Goal: Find specific page/section: Find specific page/section

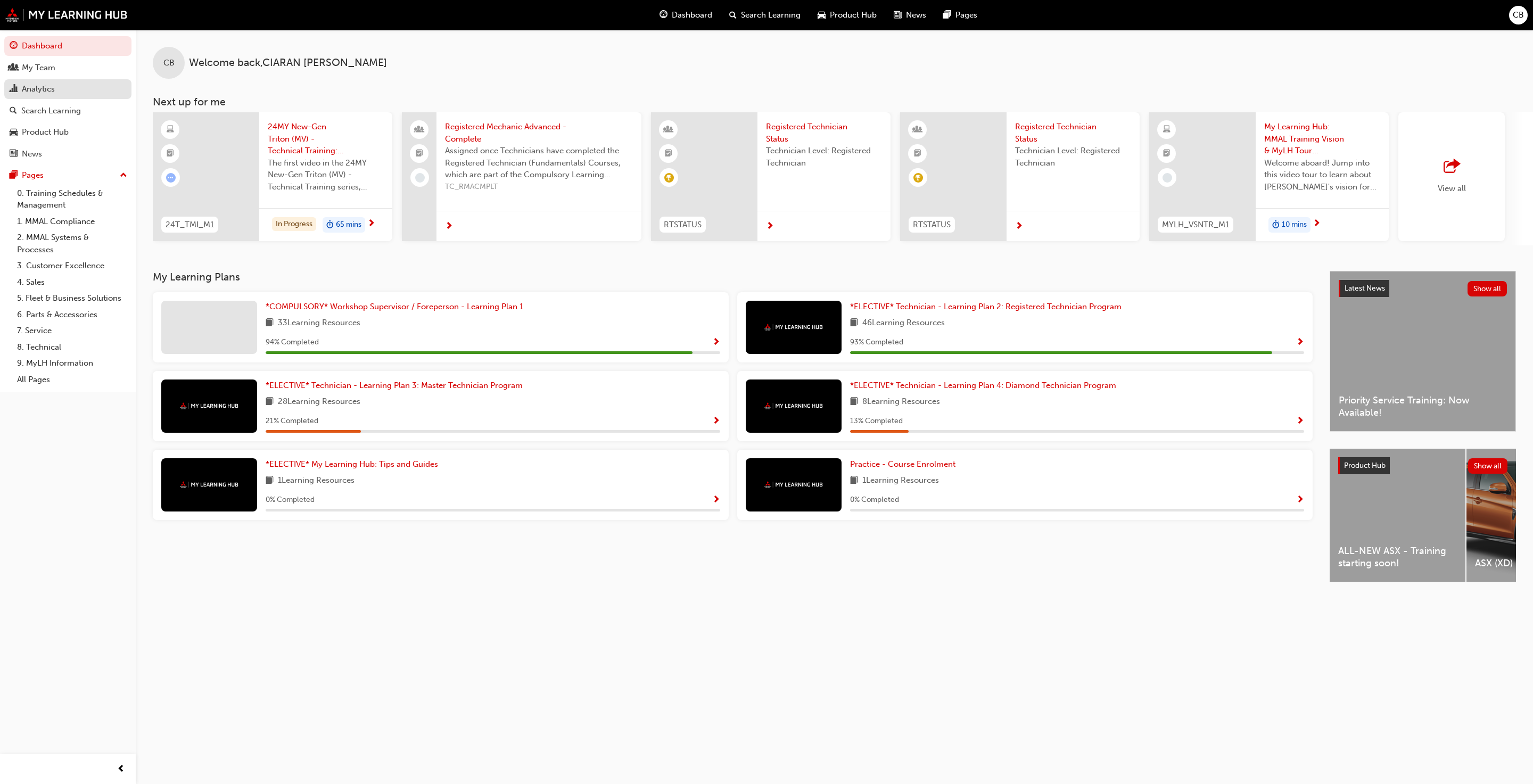
click at [47, 86] on div "Analytics" at bounding box center [39, 89] width 33 height 12
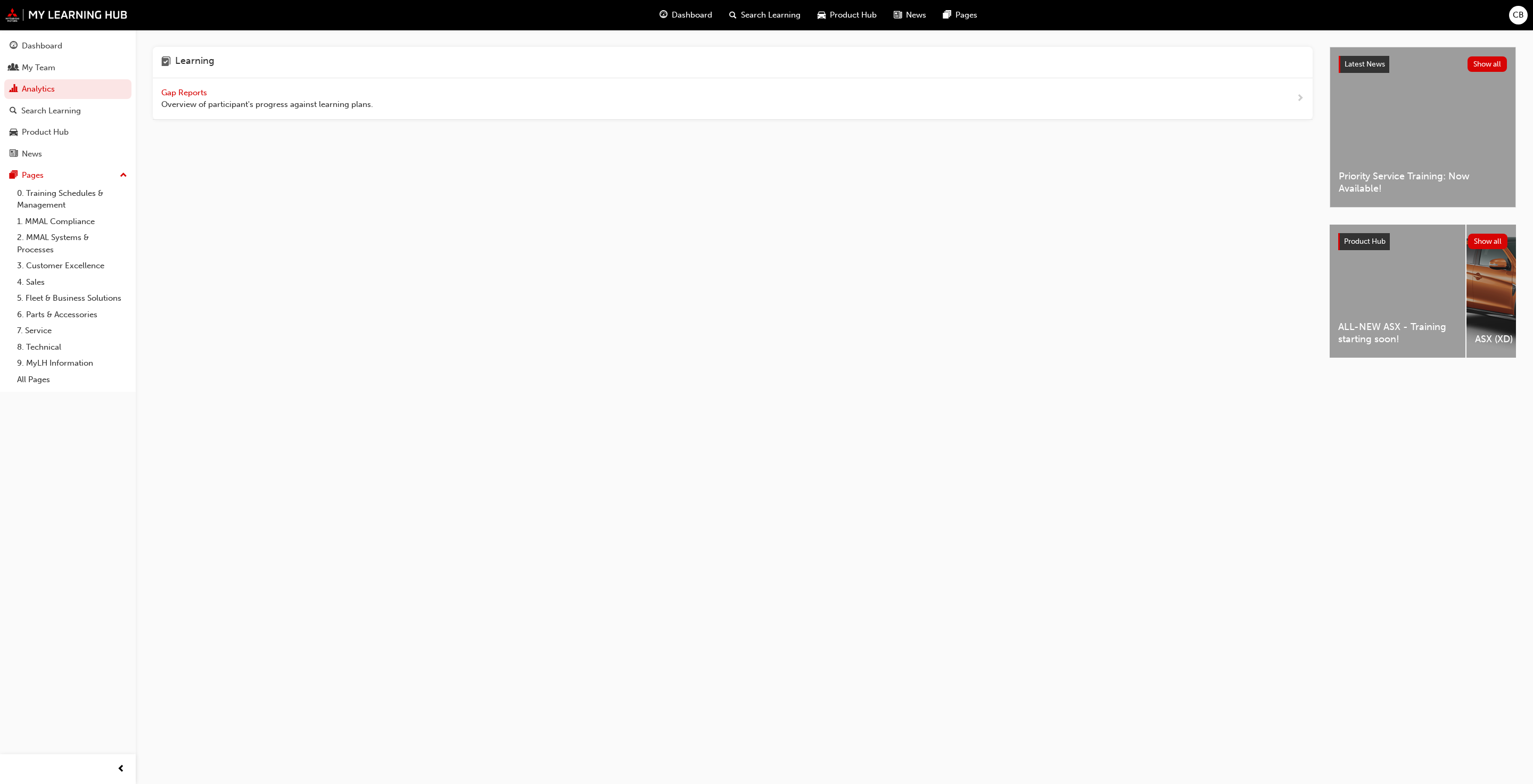
click at [203, 90] on span "Gap Reports" at bounding box center [185, 93] width 48 height 10
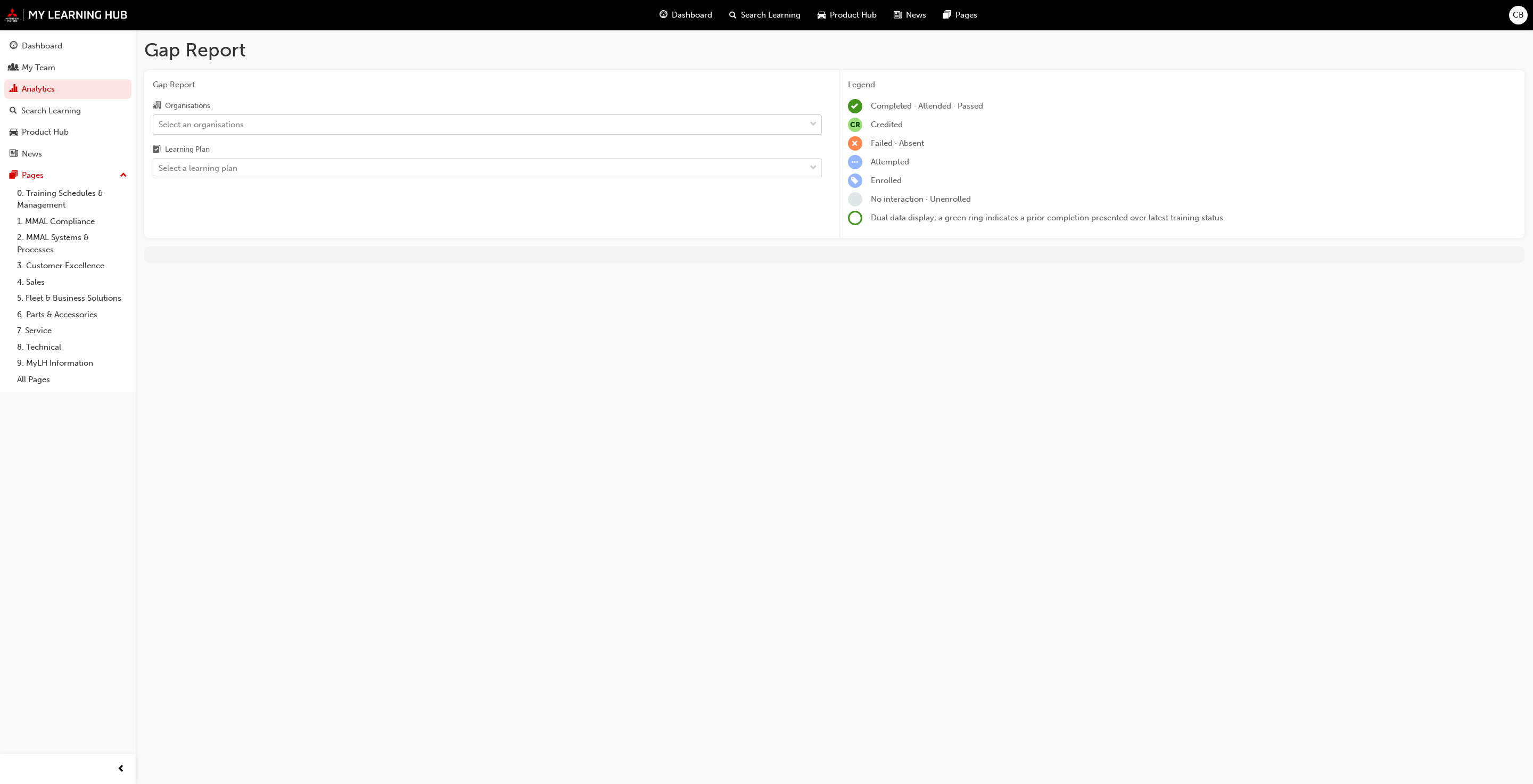
click at [248, 132] on div "Select an organisations" at bounding box center [479, 124] width 652 height 18
click at [159, 128] on input "Organisations Select an organisations" at bounding box center [159, 123] width 1 height 9
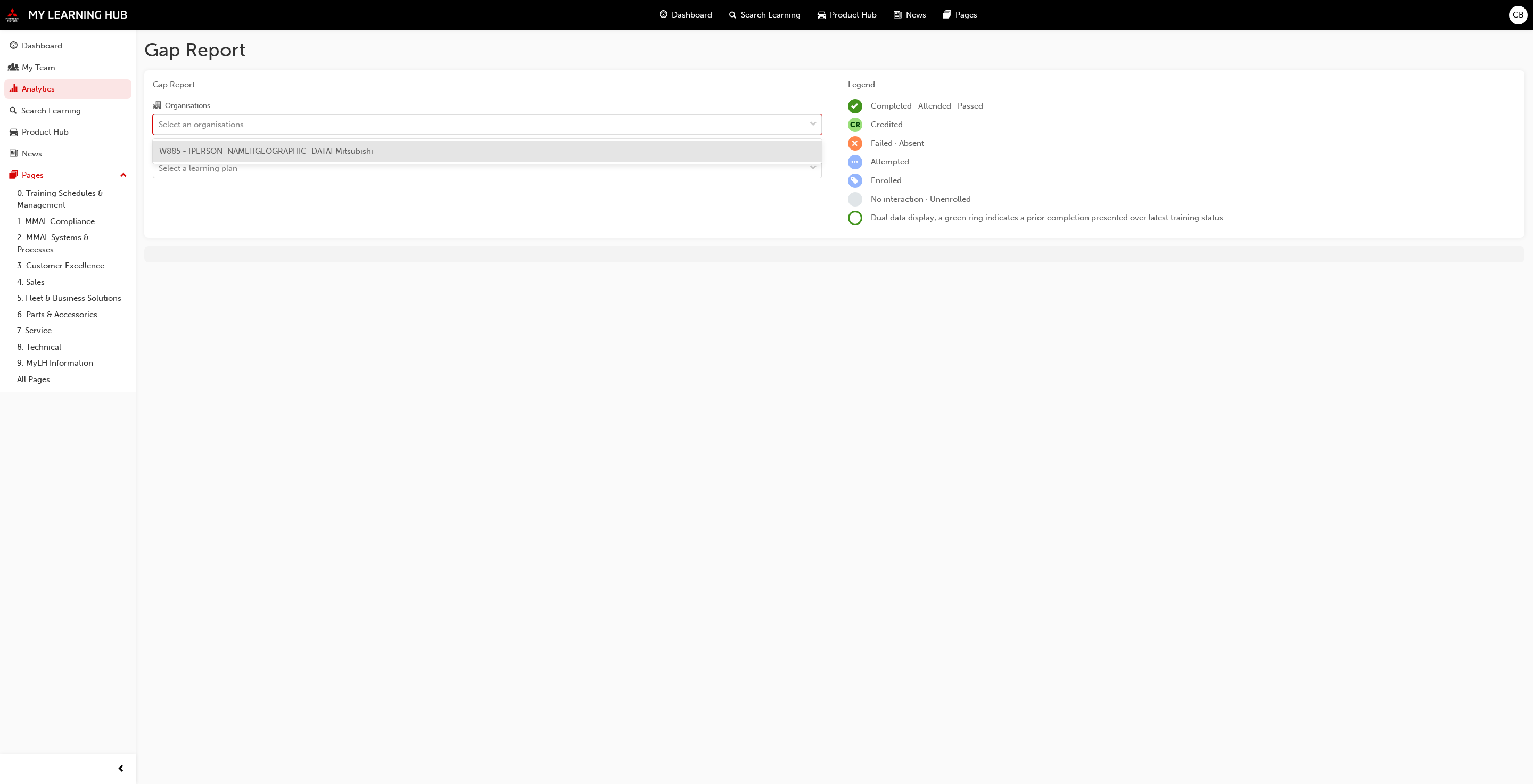
click at [273, 159] on div "W885 - [PERSON_NAME][GEOGRAPHIC_DATA] Mitsubishi" at bounding box center [488, 151] width 669 height 21
click at [305, 173] on div "Select a learning plan" at bounding box center [479, 168] width 652 height 18
click at [159, 173] on input "Learning Plan Select a learning plan" at bounding box center [159, 167] width 1 height 9
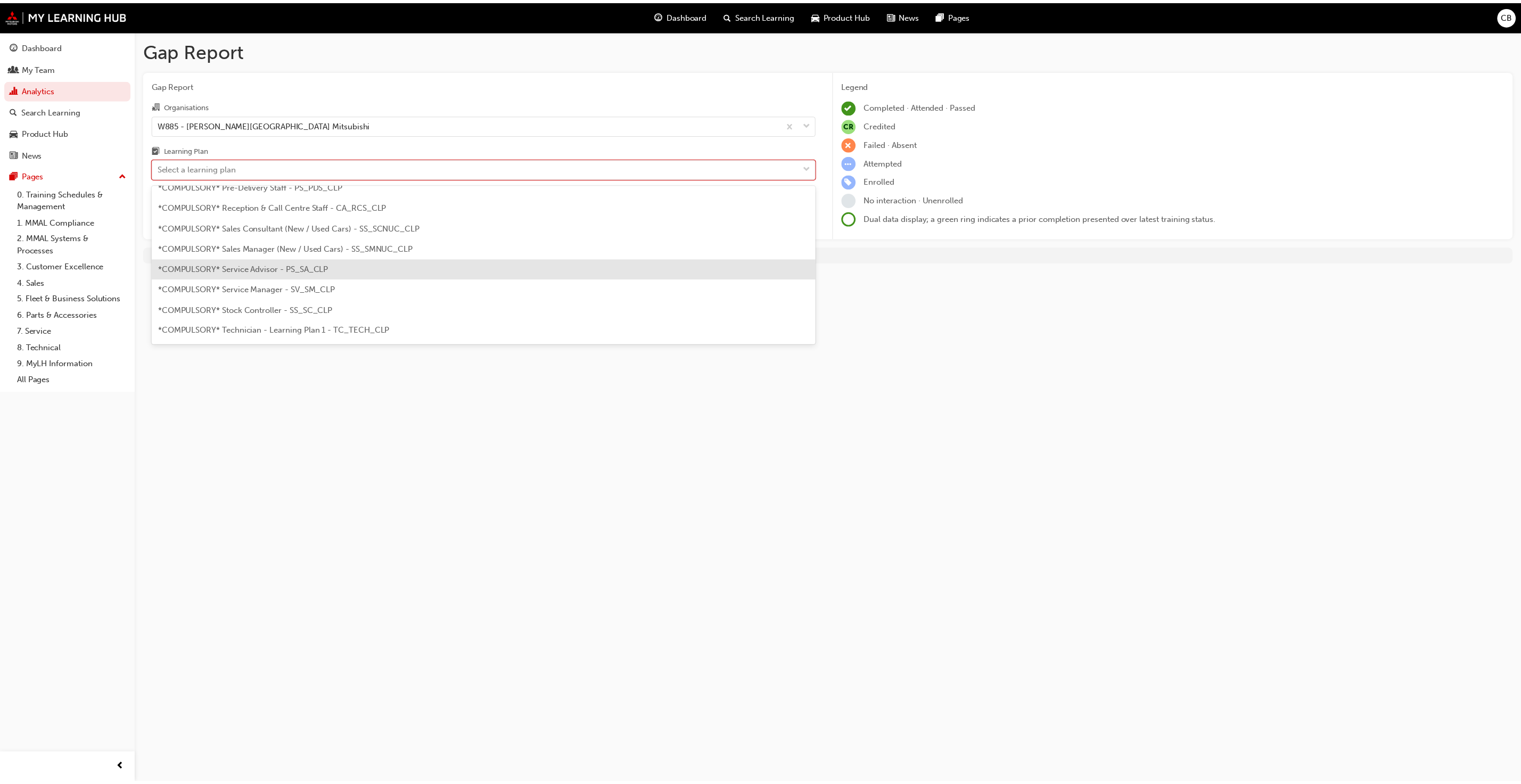
scroll to position [319, 0]
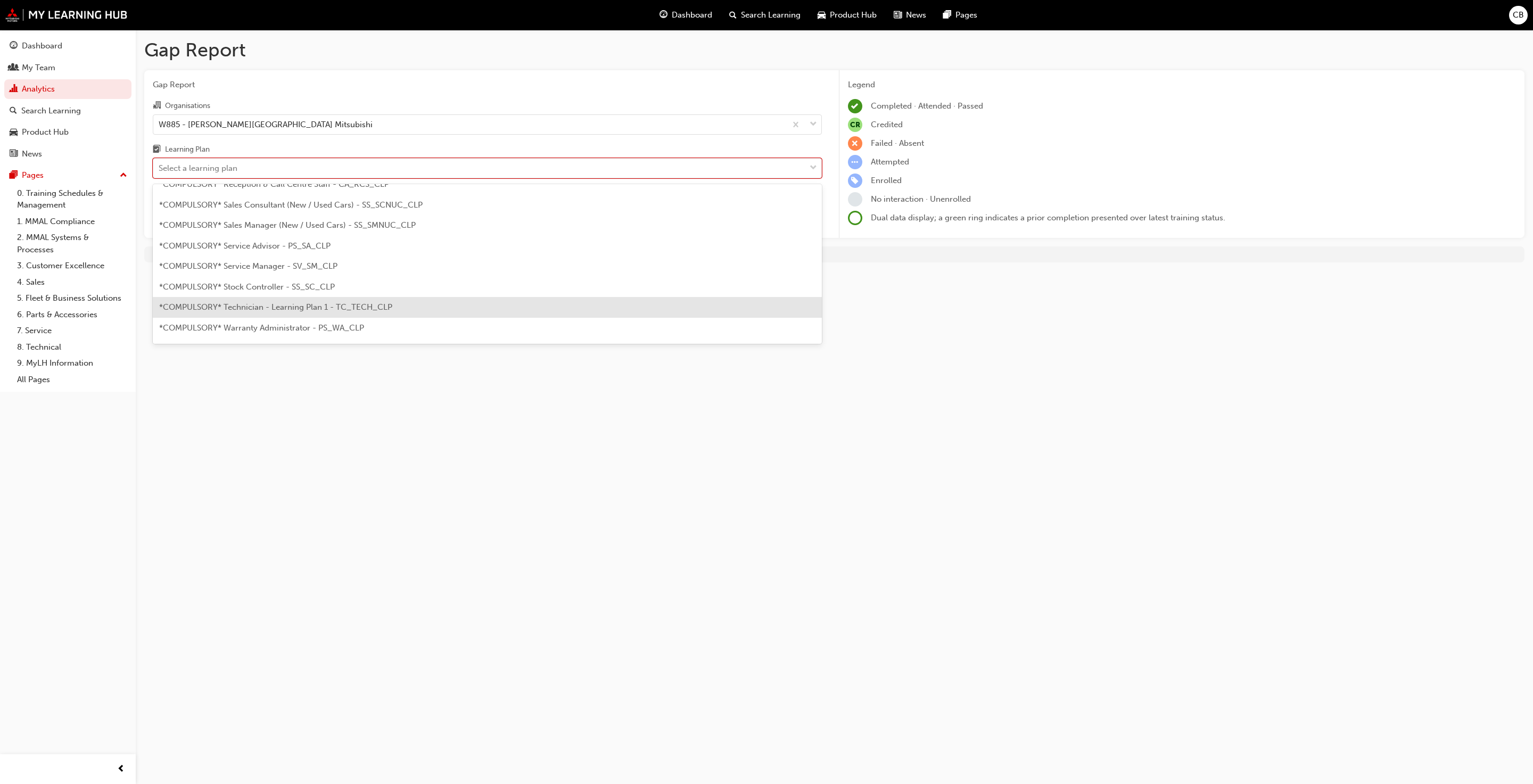
click at [302, 307] on span "*COMPULSORY* Technician - Learning Plan 1 - TC_TECH_CLP" at bounding box center [276, 307] width 233 height 10
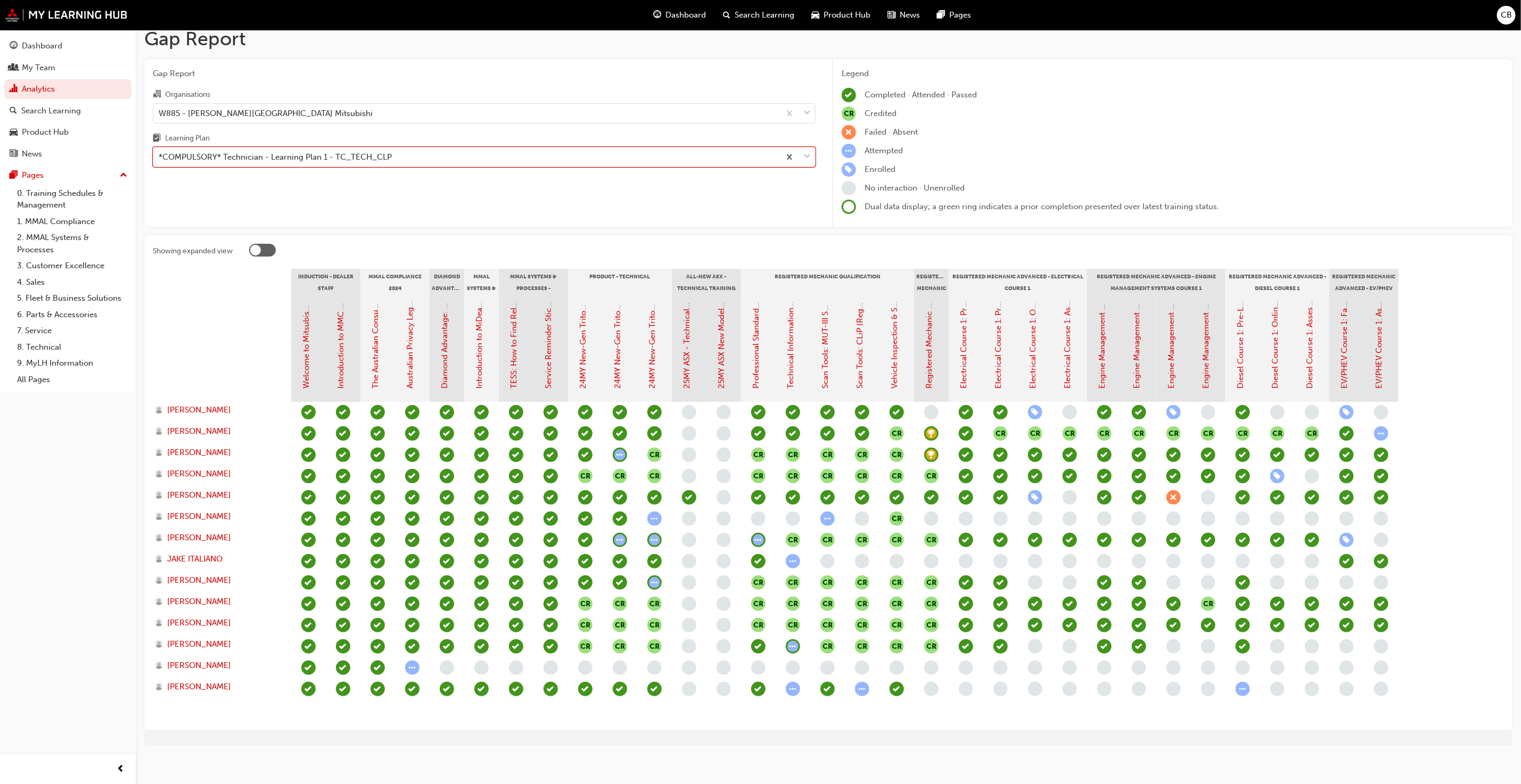
scroll to position [17, 0]
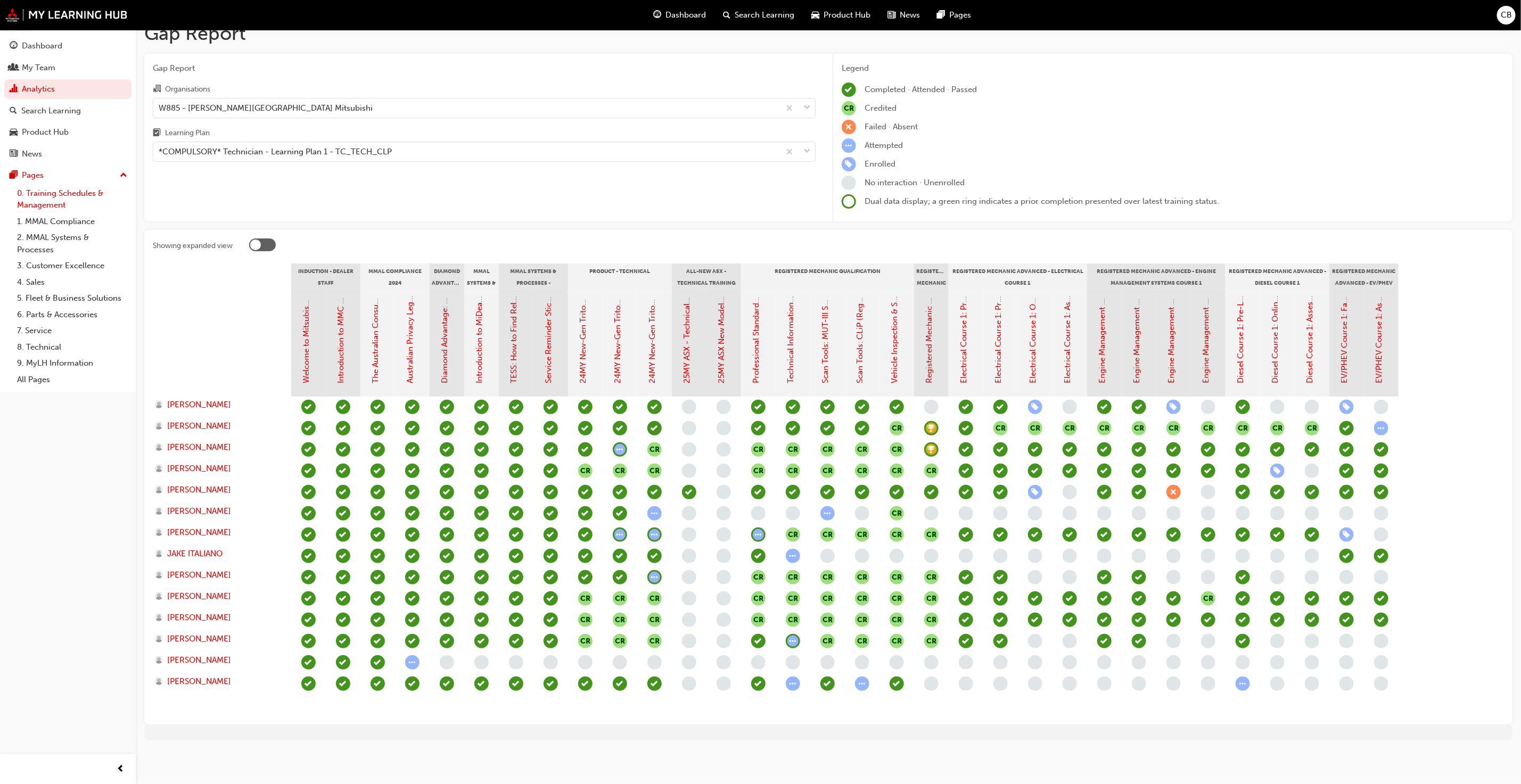
click at [64, 198] on link "0. Training Schedules & Management" at bounding box center [72, 200] width 119 height 29
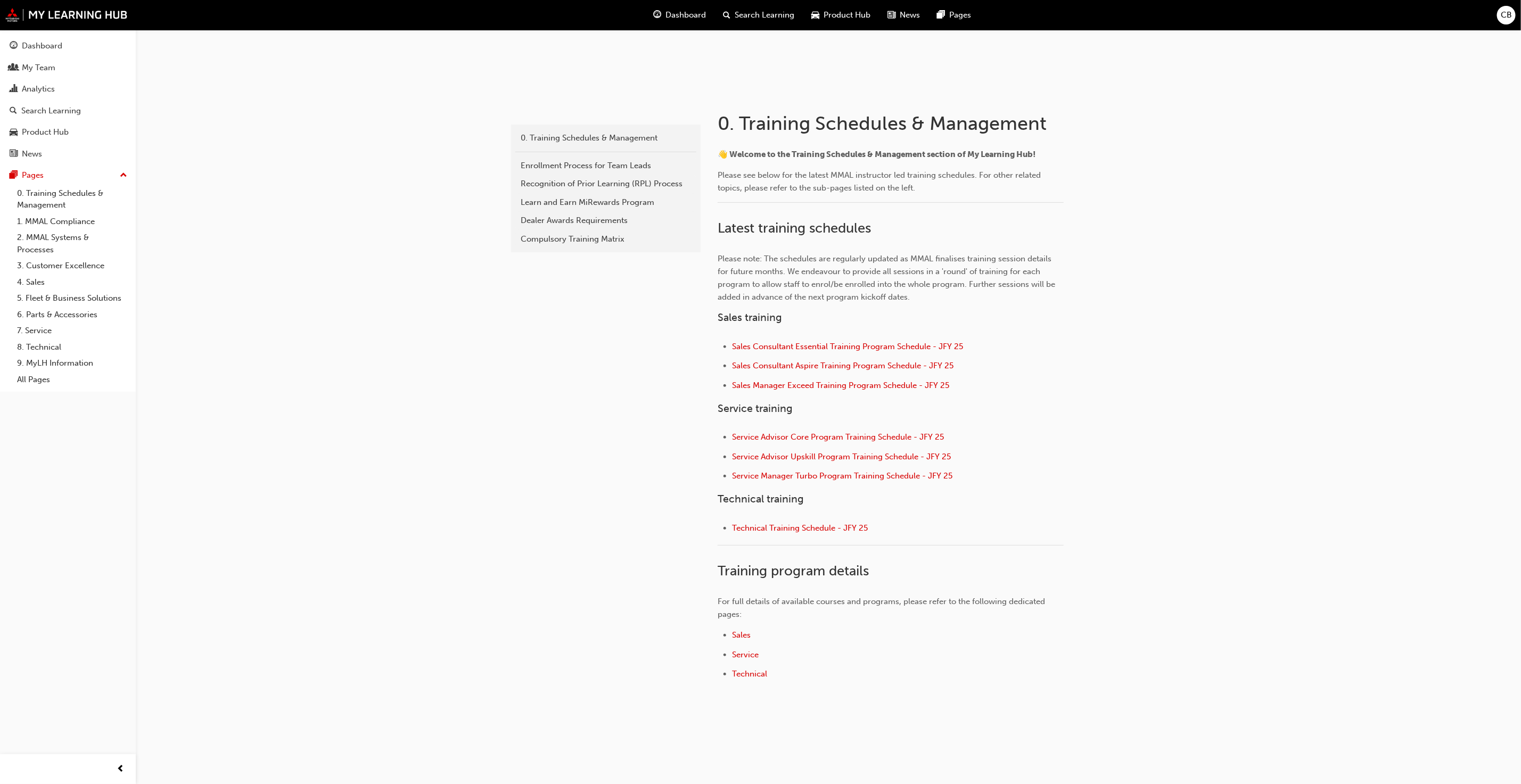
scroll to position [159, 0]
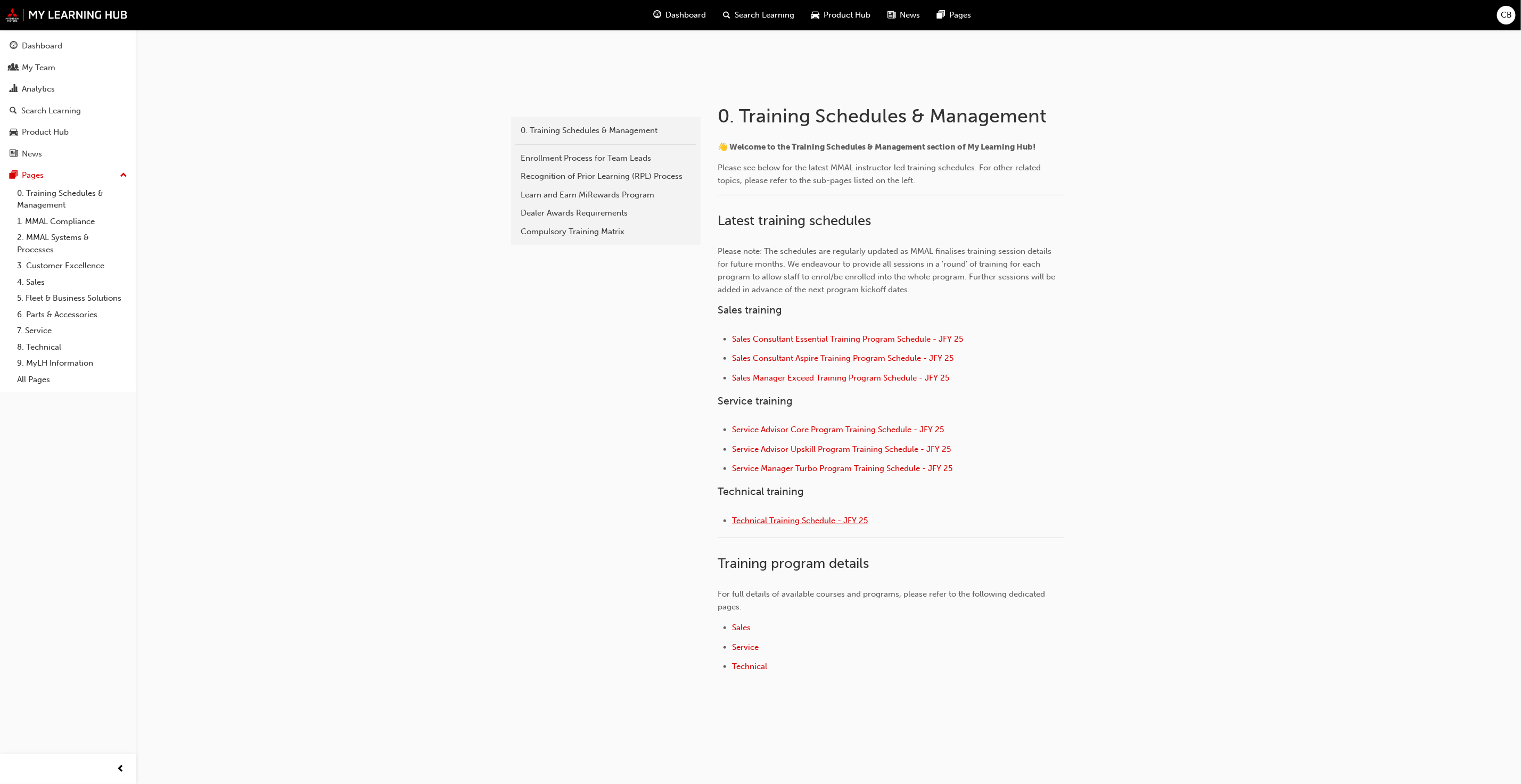
click at [775, 521] on span "Technical Training Schedule - JFY 25" at bounding box center [799, 521] width 136 height 10
